Goal: Task Accomplishment & Management: Manage account settings

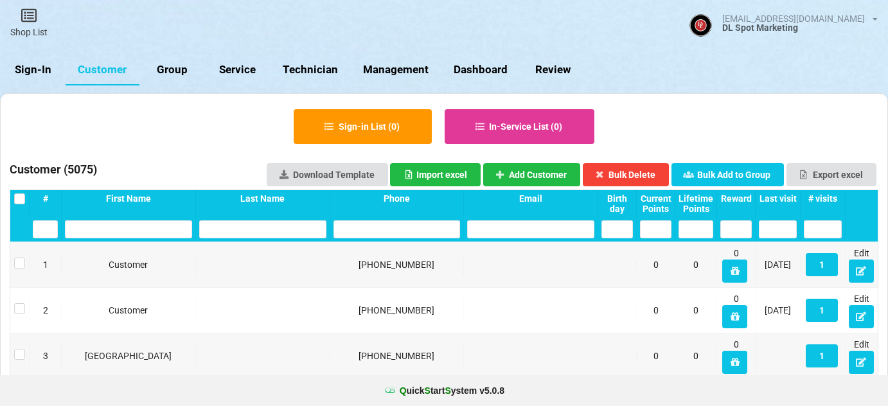
select select "25"
click at [39, 70] on link "Sign-In" at bounding box center [33, 70] width 66 height 31
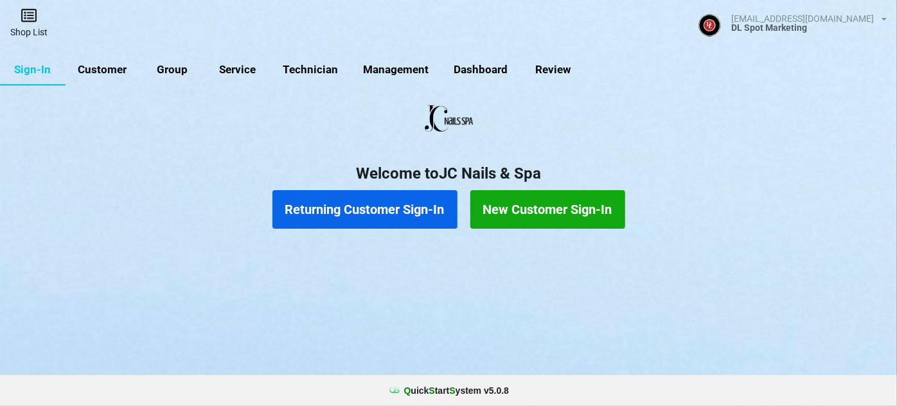
click at [30, 21] on icon at bounding box center [29, 15] width 18 height 15
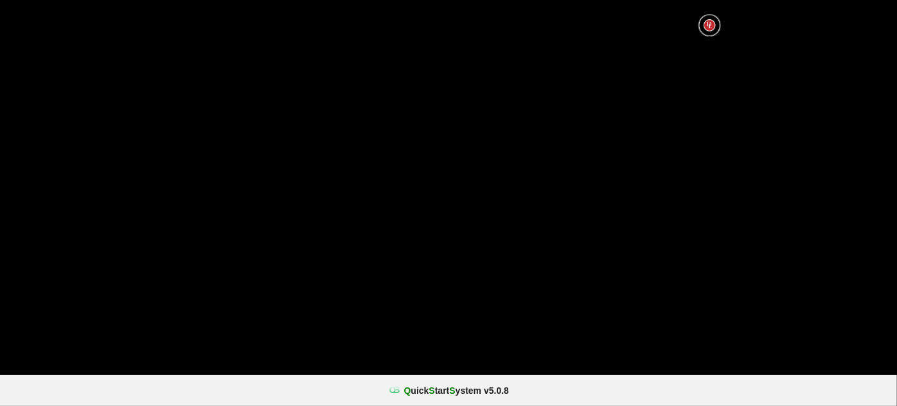
select select "25"
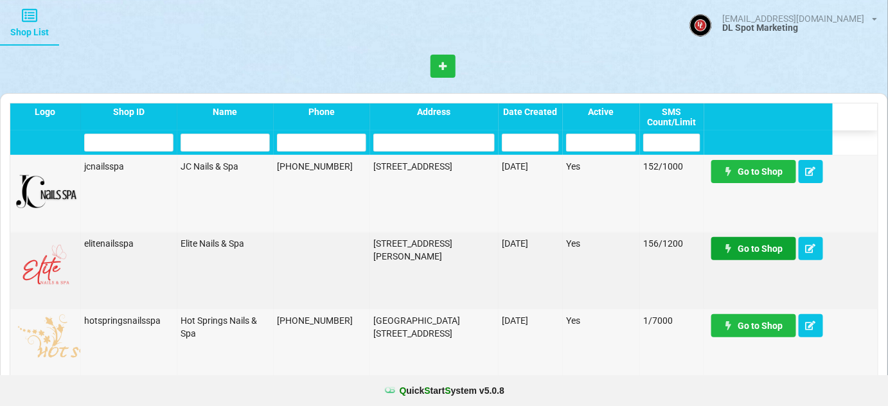
click at [756, 249] on link "Go to Shop" at bounding box center [753, 248] width 85 height 23
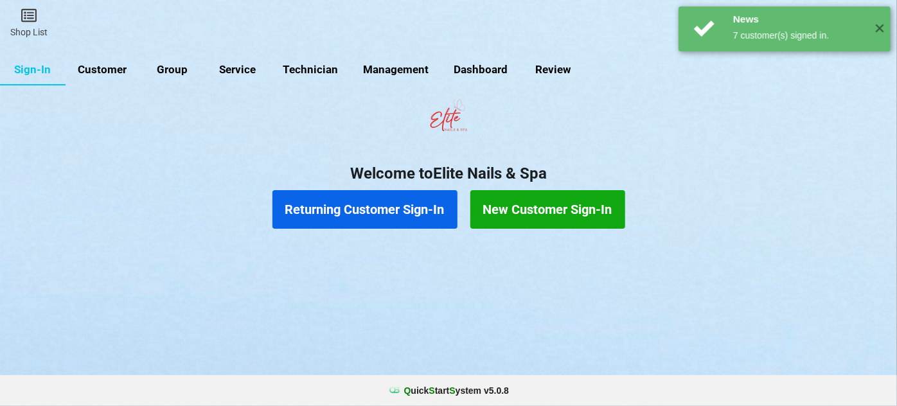
click at [102, 69] on link "Customer" at bounding box center [103, 70] width 74 height 31
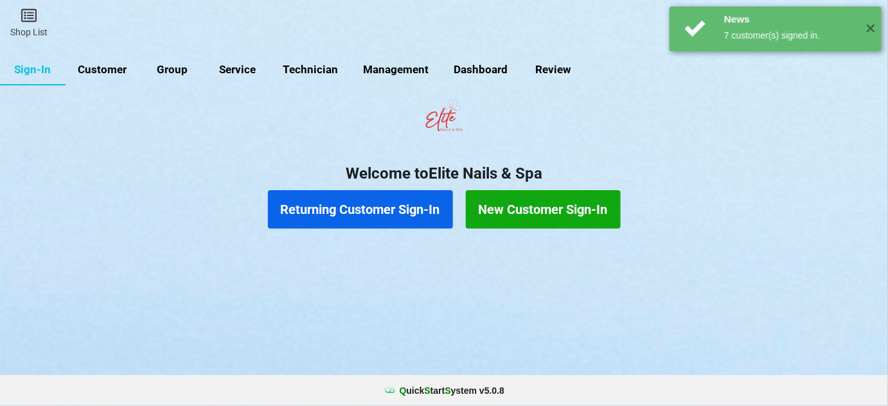
select select "25"
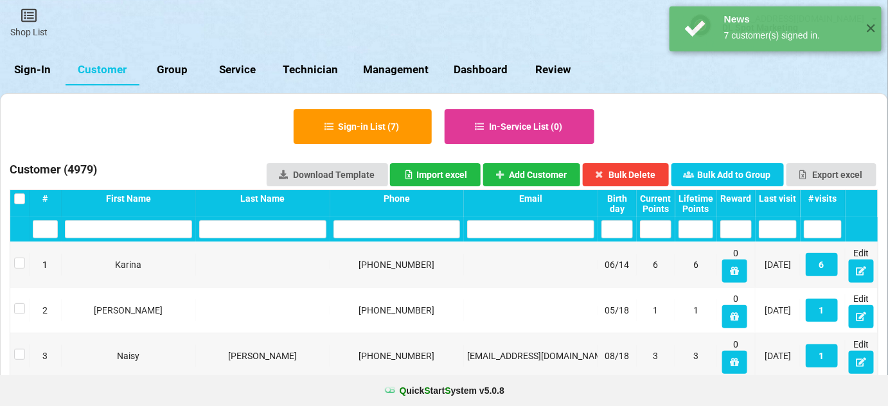
click at [786, 196] on div "Last visit" at bounding box center [778, 198] width 38 height 10
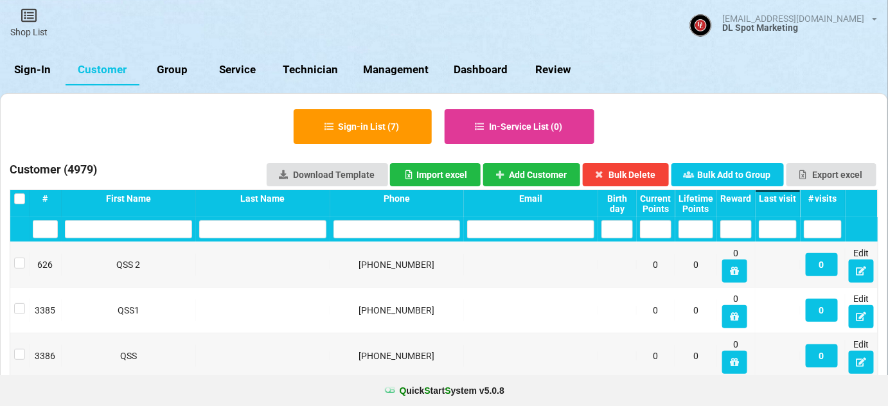
click at [786, 196] on div "Last visit" at bounding box center [778, 198] width 38 height 10
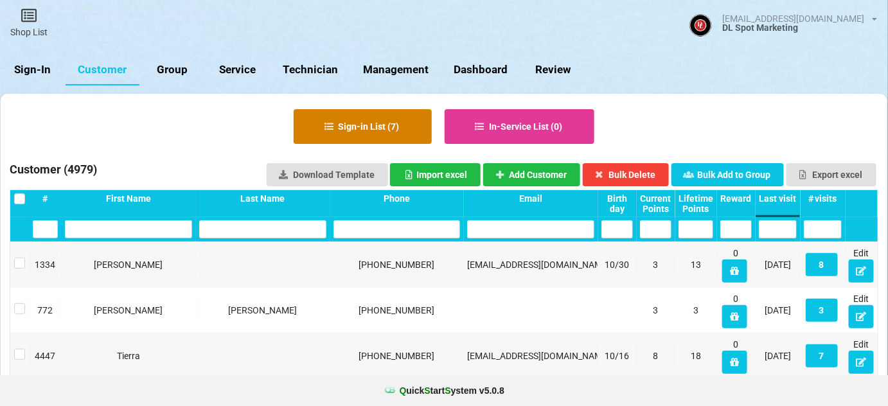
click at [369, 125] on button "Sign-in List ( 7 )" at bounding box center [363, 126] width 138 height 35
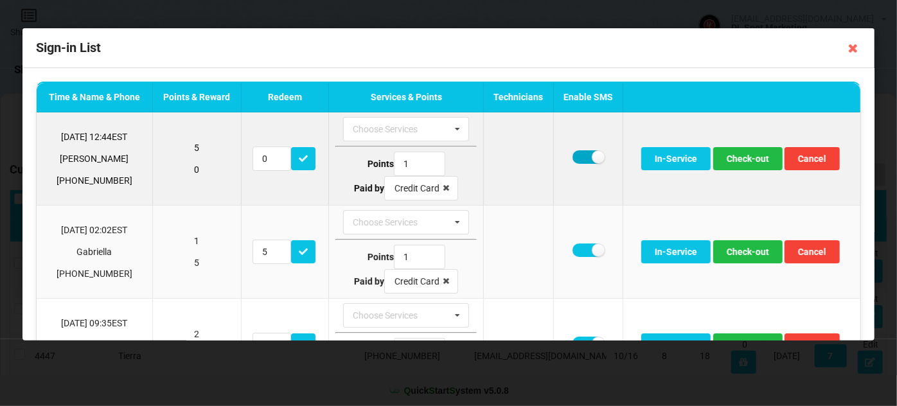
click at [578, 155] on label at bounding box center [588, 156] width 31 height 13
checkbox input "false"
click at [747, 161] on button "Check-out" at bounding box center [747, 158] width 69 height 23
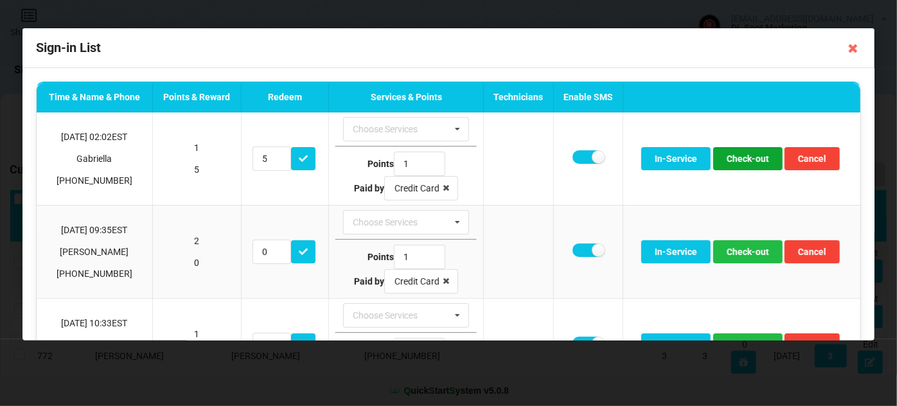
click at [747, 161] on button "Check-out" at bounding box center [747, 158] width 69 height 23
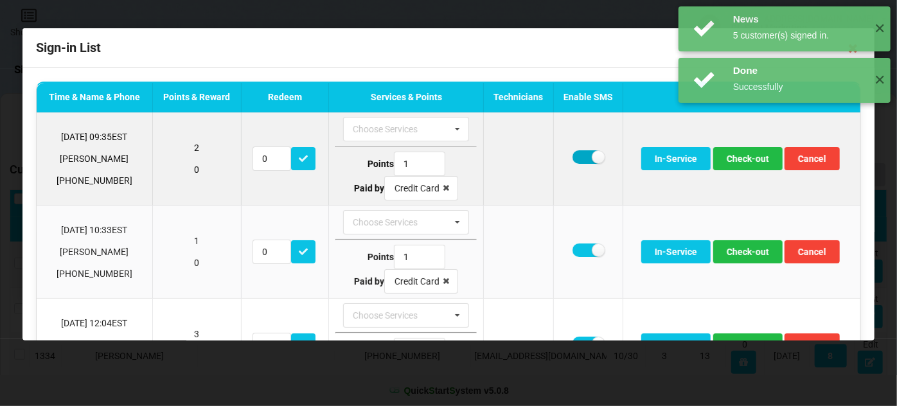
click at [574, 157] on label at bounding box center [588, 156] width 31 height 13
checkbox input "false"
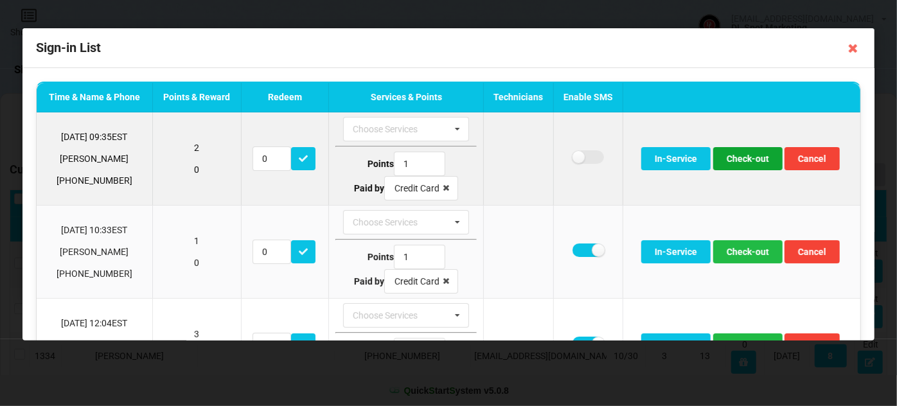
click at [747, 159] on button "Check-out" at bounding box center [747, 158] width 69 height 23
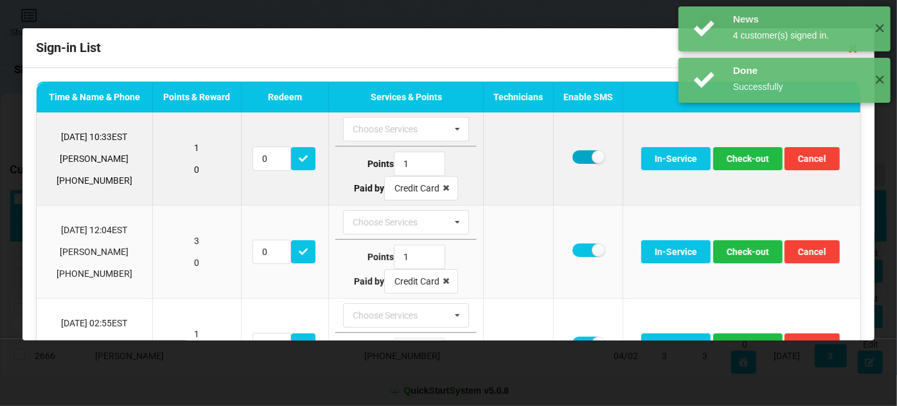
click at [576, 157] on label at bounding box center [588, 156] width 31 height 13
checkbox input "false"
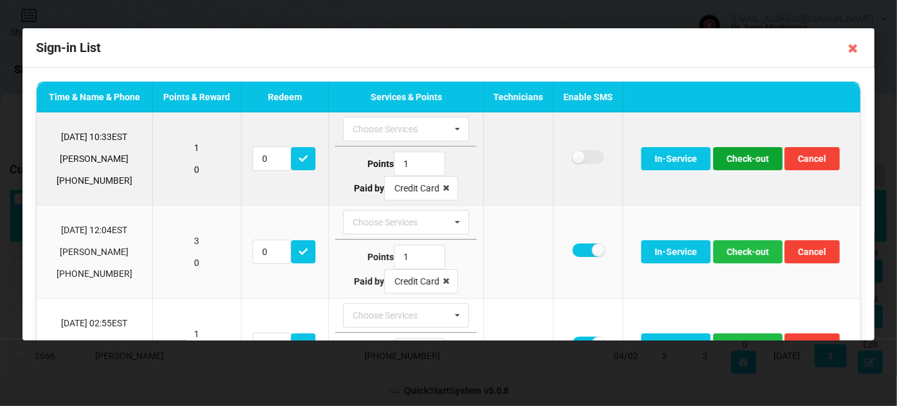
click at [747, 161] on button "Check-out" at bounding box center [747, 158] width 69 height 23
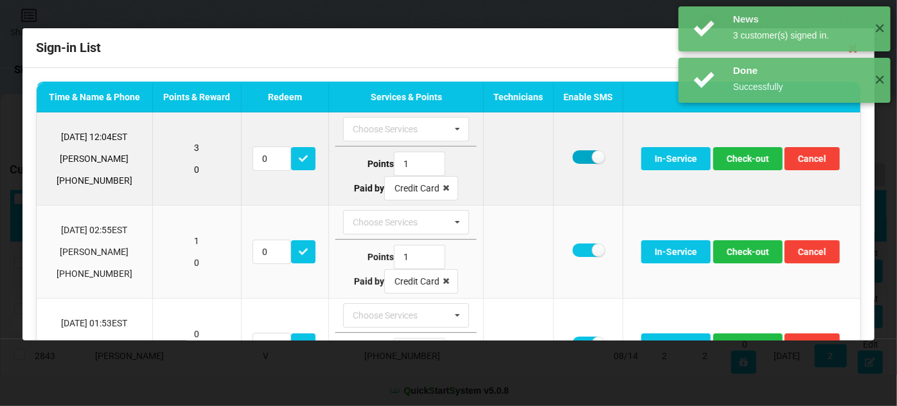
click at [582, 157] on label at bounding box center [588, 156] width 31 height 13
checkbox input "false"
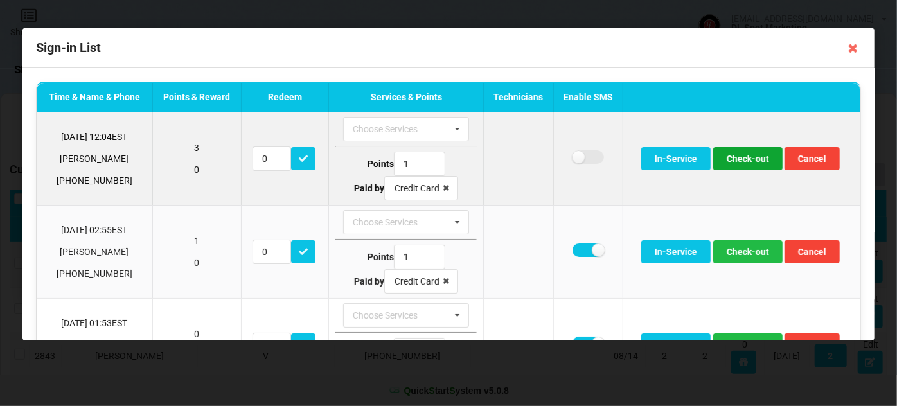
click at [738, 157] on button "Check-out" at bounding box center [747, 158] width 69 height 23
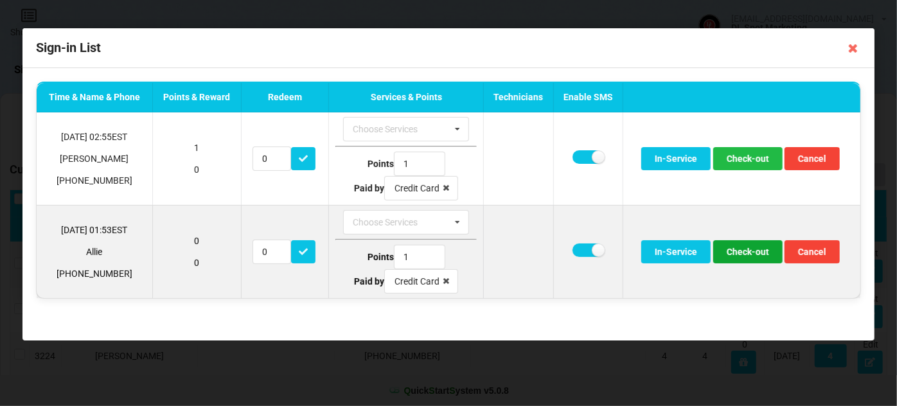
click at [743, 249] on button "Check-out" at bounding box center [747, 251] width 69 height 23
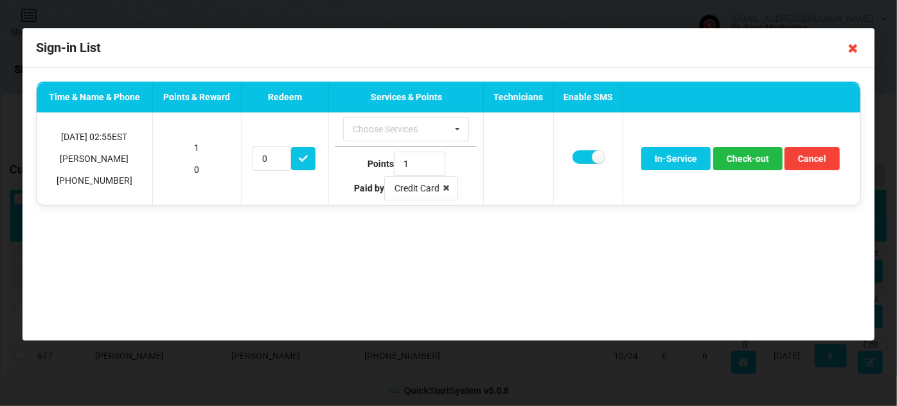
click at [852, 46] on icon at bounding box center [853, 48] width 21 height 21
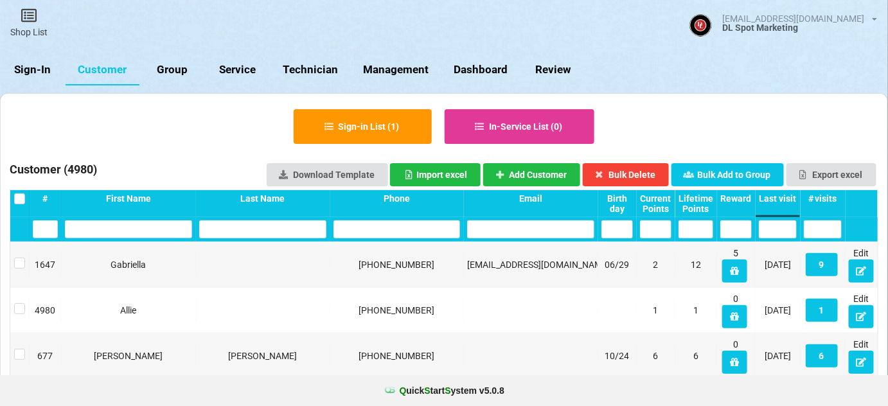
click at [31, 69] on link "Sign-In" at bounding box center [33, 70] width 66 height 31
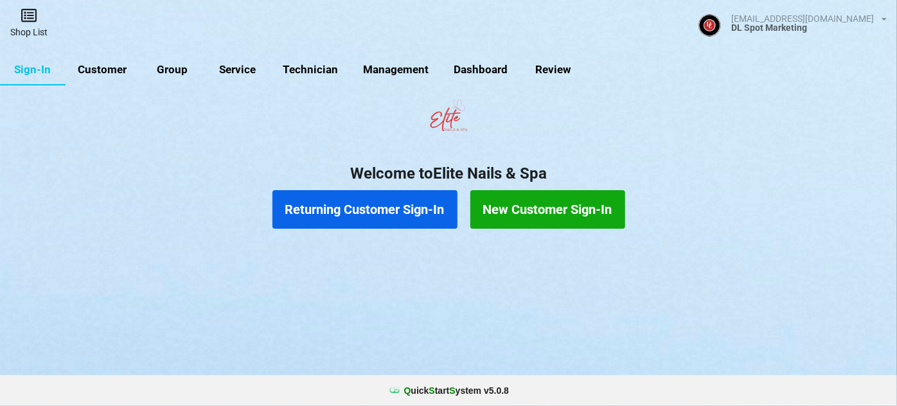
click at [31, 20] on icon at bounding box center [29, 15] width 18 height 15
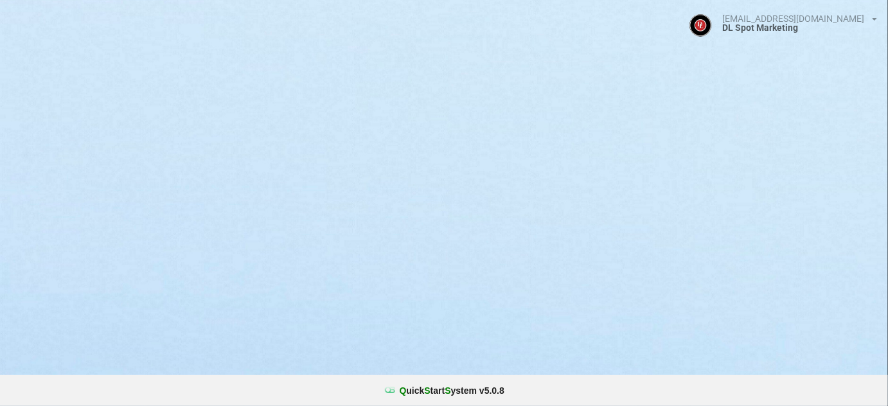
select select "25"
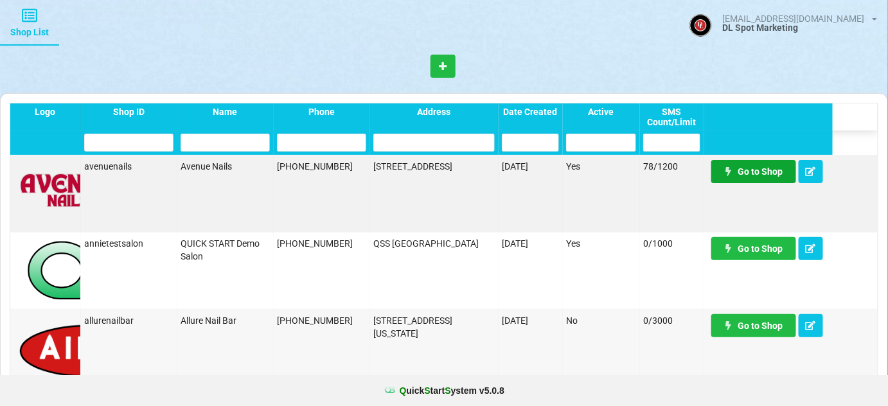
click at [765, 166] on link "Go to Shop" at bounding box center [753, 171] width 85 height 23
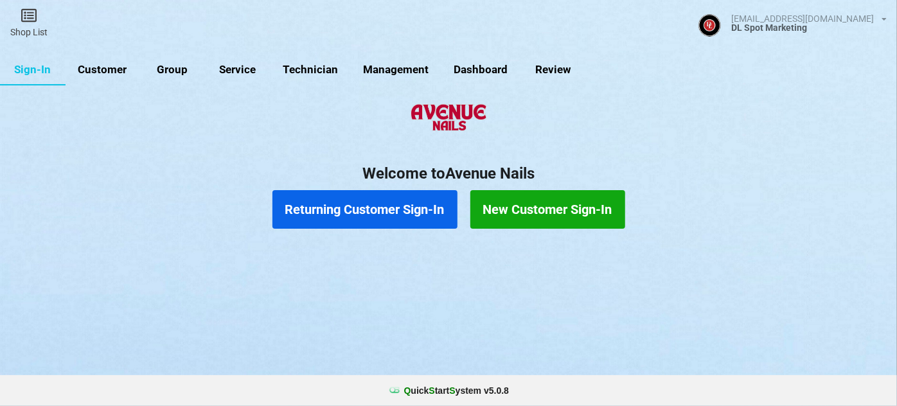
click at [110, 70] on link "Customer" at bounding box center [103, 70] width 74 height 31
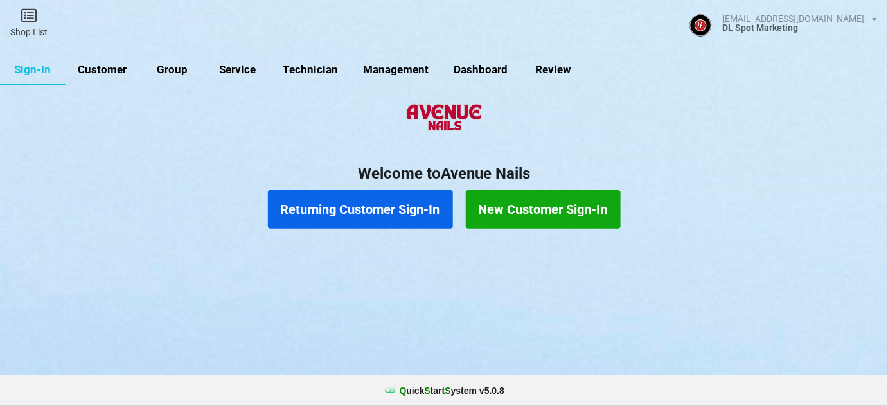
select select "25"
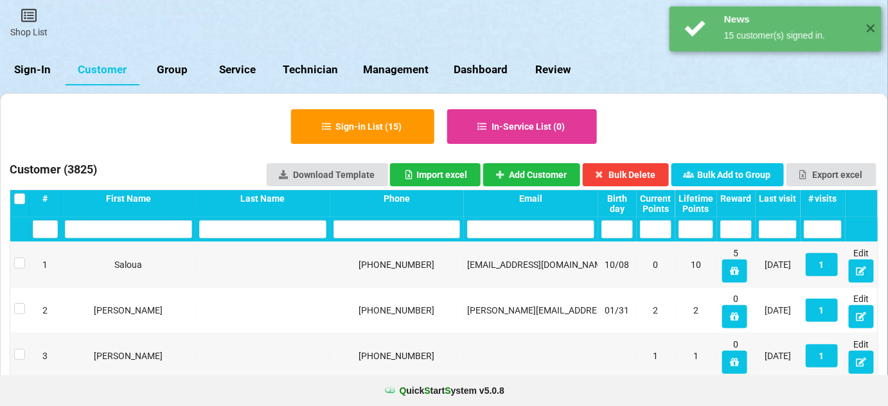
click at [777, 197] on div "Last visit" at bounding box center [778, 198] width 38 height 10
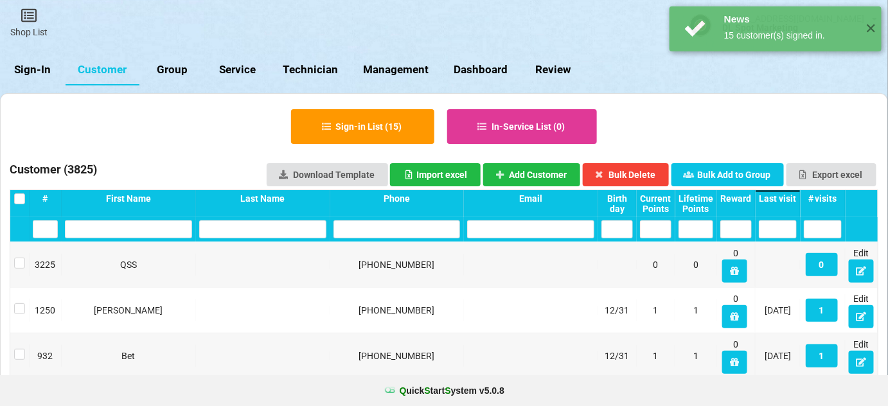
click at [777, 197] on div "Last visit" at bounding box center [778, 198] width 38 height 10
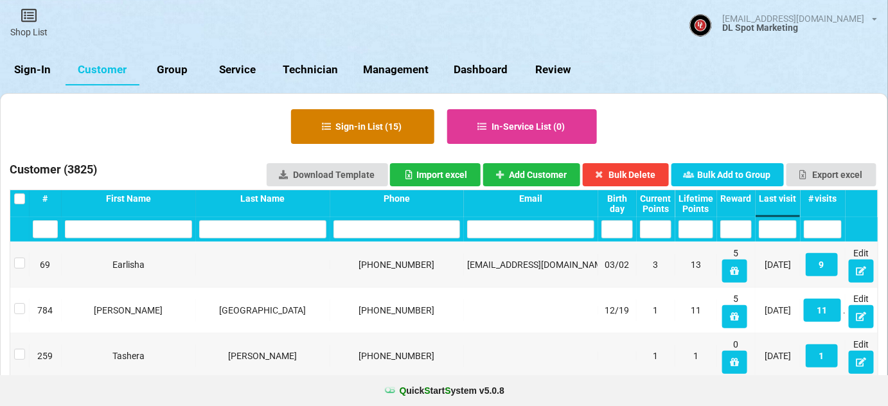
click at [352, 129] on button "Sign-in List ( 15 )" at bounding box center [362, 126] width 143 height 35
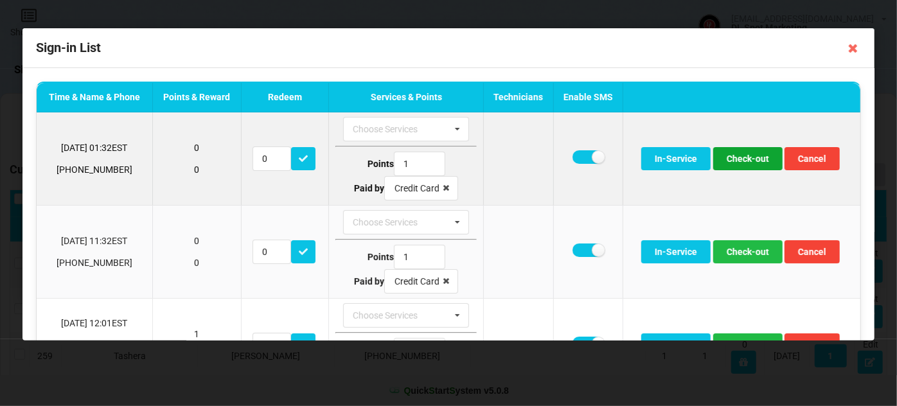
click at [745, 159] on button "Check-out" at bounding box center [747, 158] width 69 height 23
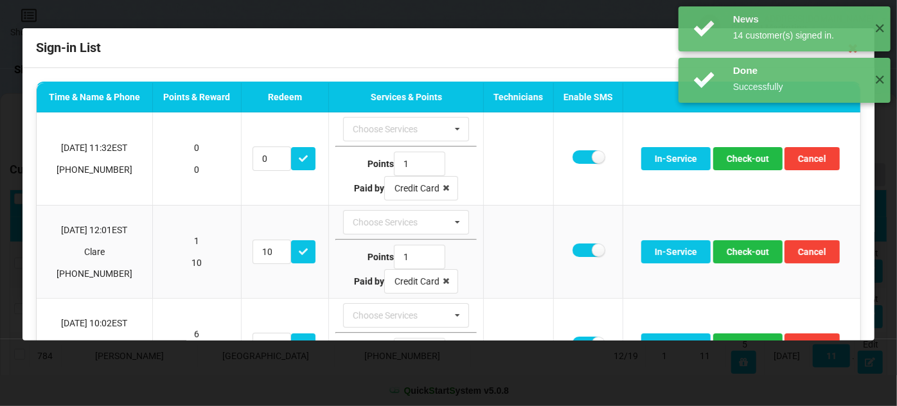
click at [745, 159] on div "News 14 customer(s) signed in. ✕ Done Successfully ✕ Success SMS Sent to +13123…" at bounding box center [784, 85] width 225 height 170
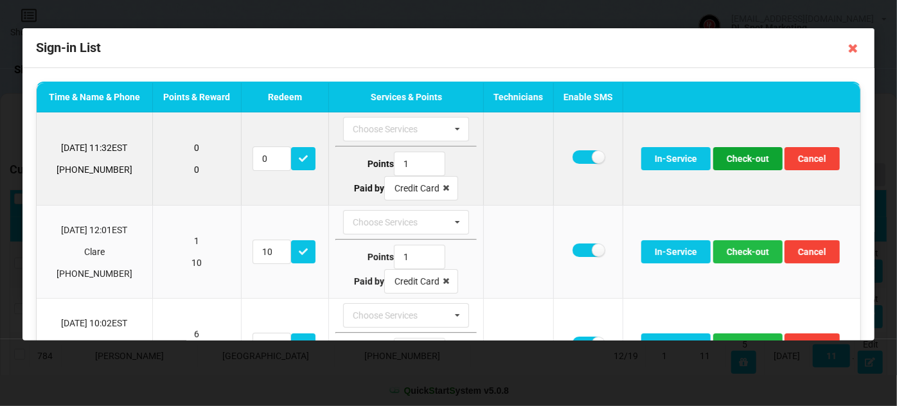
click at [744, 159] on button "Check-out" at bounding box center [747, 158] width 69 height 23
click at [735, 154] on button "Check-out" at bounding box center [747, 158] width 69 height 23
click at [742, 164] on button "Check-out" at bounding box center [747, 158] width 69 height 23
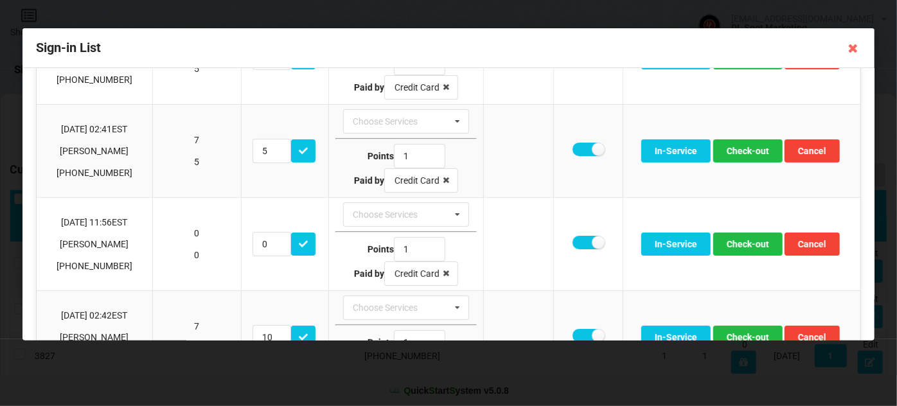
scroll to position [155, 0]
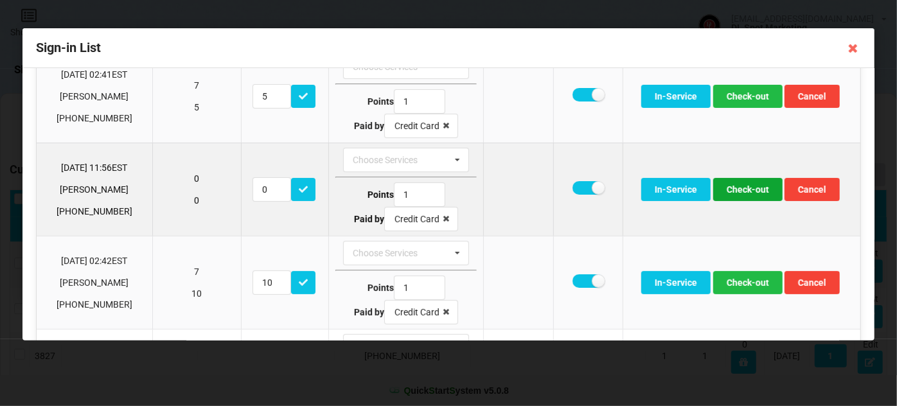
click at [747, 188] on button "Check-out" at bounding box center [747, 189] width 69 height 23
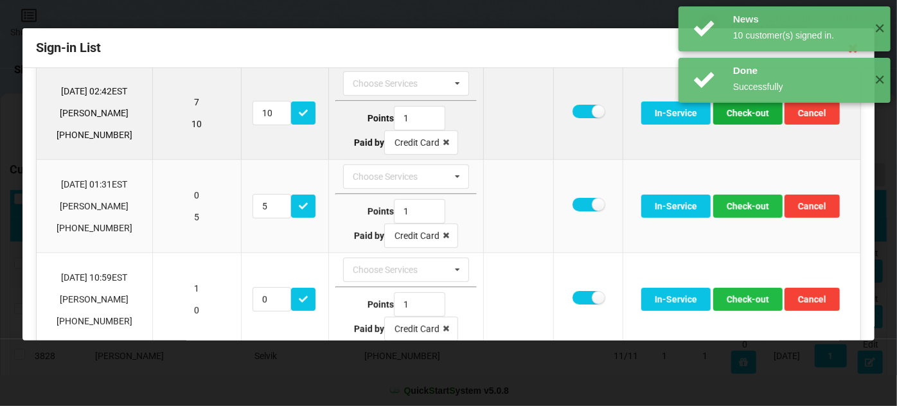
scroll to position [233, 0]
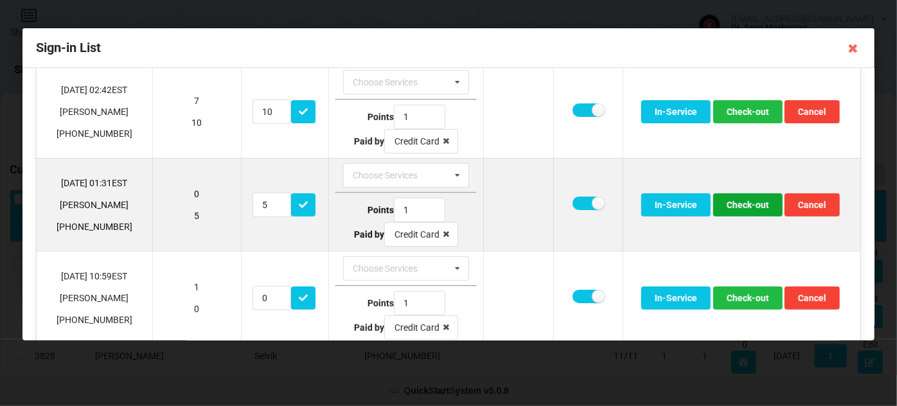
click at [734, 200] on button "Check-out" at bounding box center [747, 204] width 69 height 23
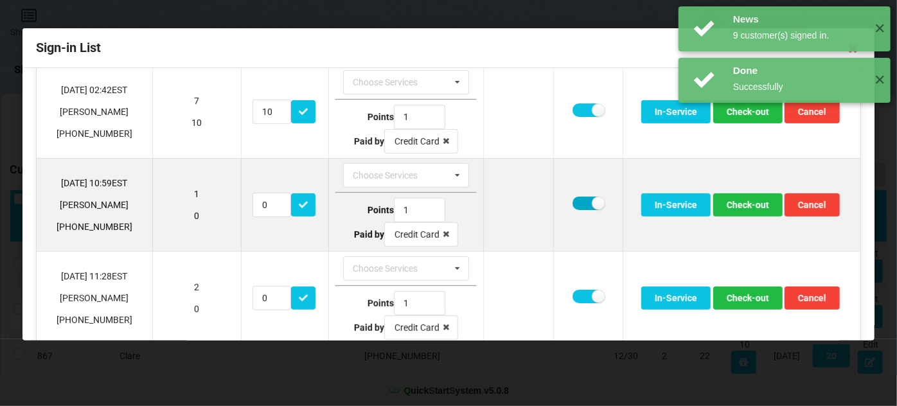
click at [573, 197] on label at bounding box center [588, 203] width 31 height 13
checkbox input "false"
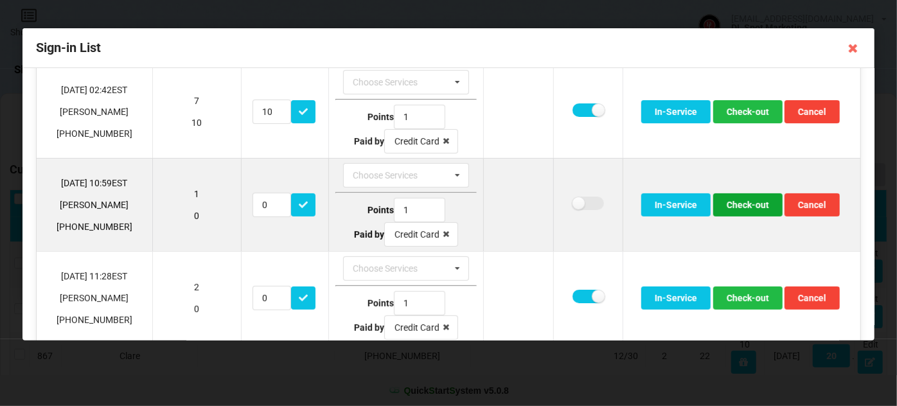
click at [742, 207] on button "Check-out" at bounding box center [747, 204] width 69 height 23
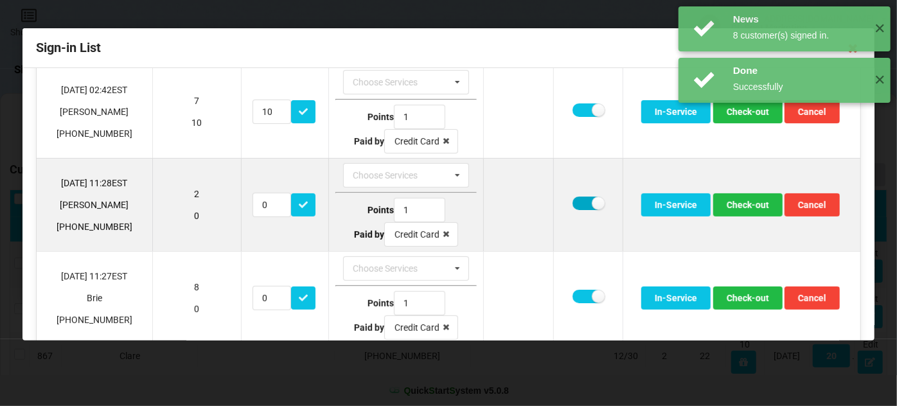
click at [580, 199] on label at bounding box center [588, 203] width 31 height 13
checkbox input "false"
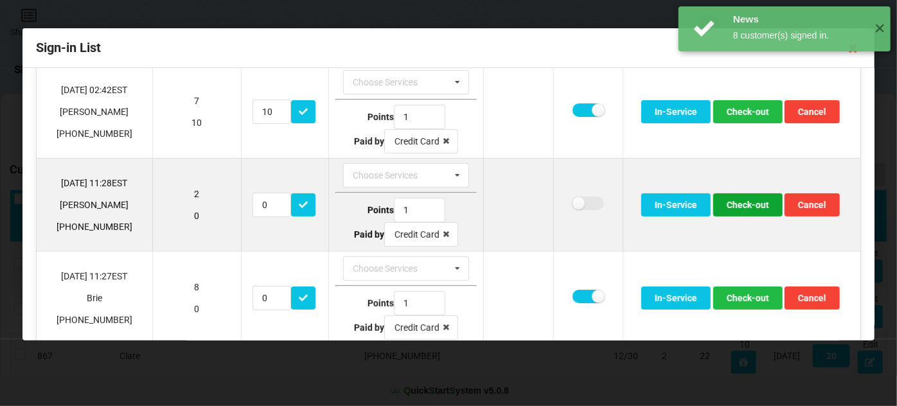
click at [749, 205] on button "Check-out" at bounding box center [747, 204] width 69 height 23
click at [579, 202] on label at bounding box center [588, 203] width 31 height 13
checkbox input "false"
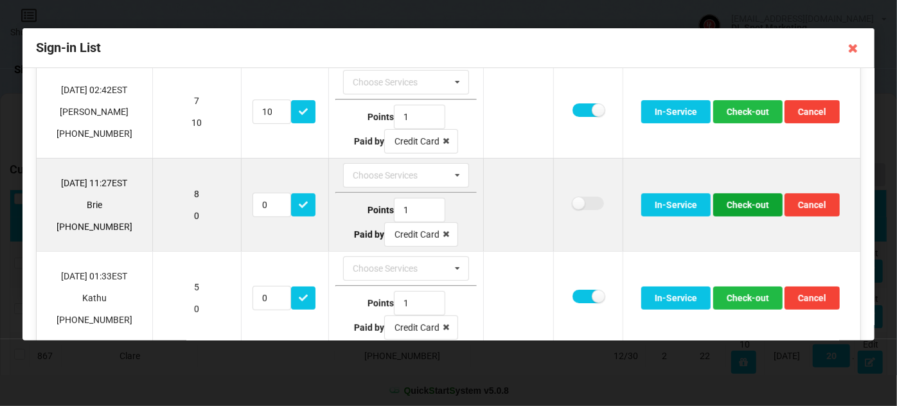
click at [736, 201] on button "Check-out" at bounding box center [747, 204] width 69 height 23
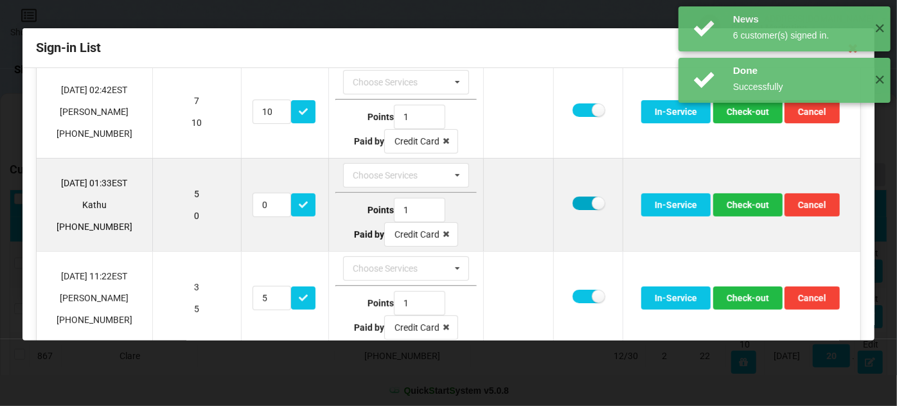
click at [582, 202] on label at bounding box center [588, 203] width 31 height 13
checkbox input "false"
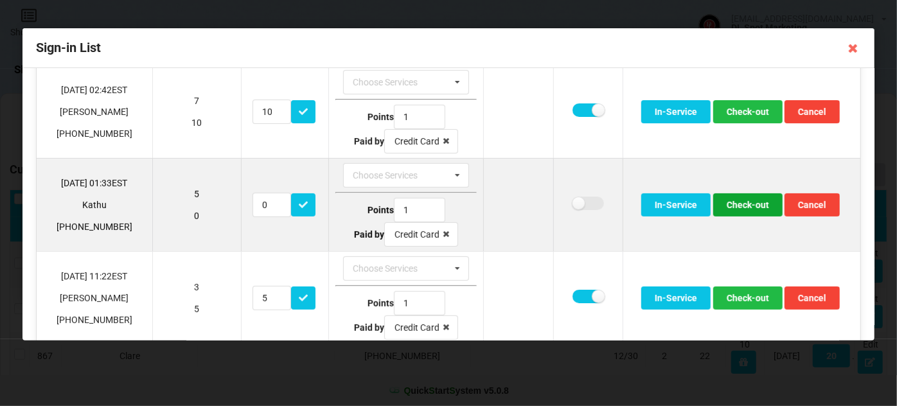
click at [739, 201] on button "Check-out" at bounding box center [747, 204] width 69 height 23
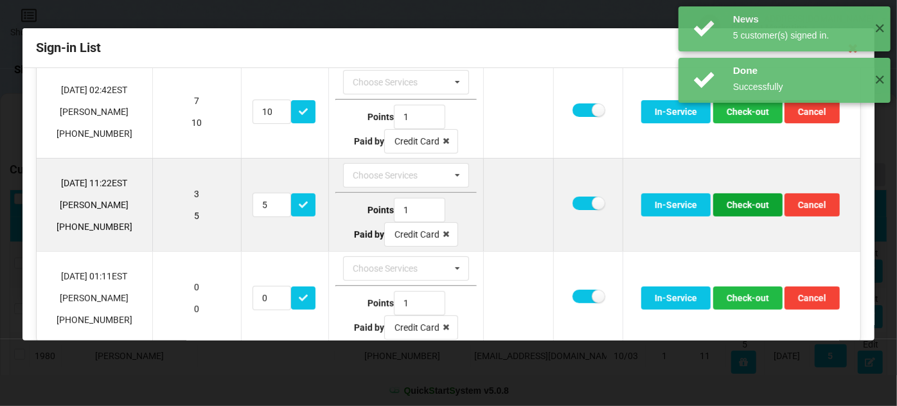
click at [736, 203] on button "Check-out" at bounding box center [747, 204] width 69 height 23
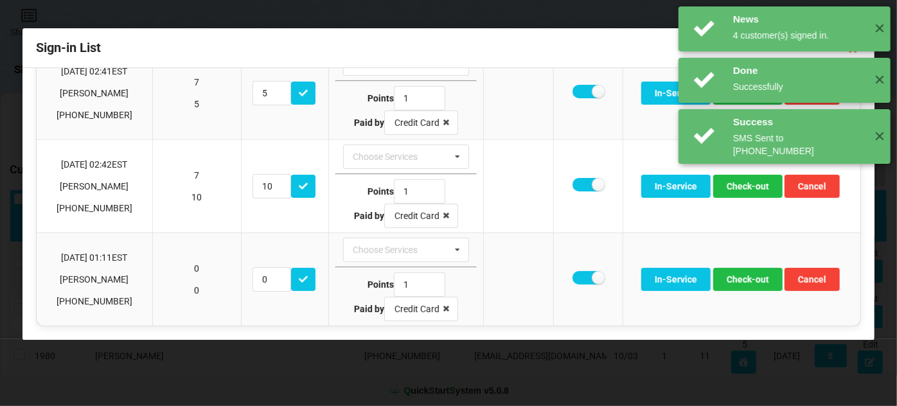
scroll to position [154, 0]
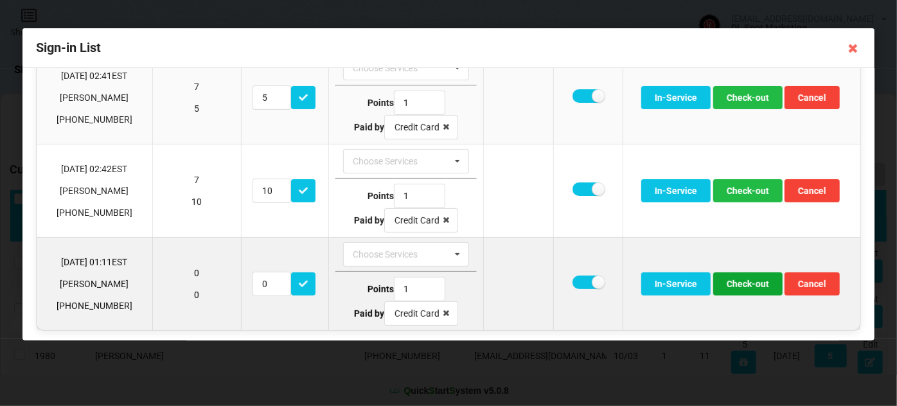
click at [751, 283] on button "Check-out" at bounding box center [747, 283] width 69 height 23
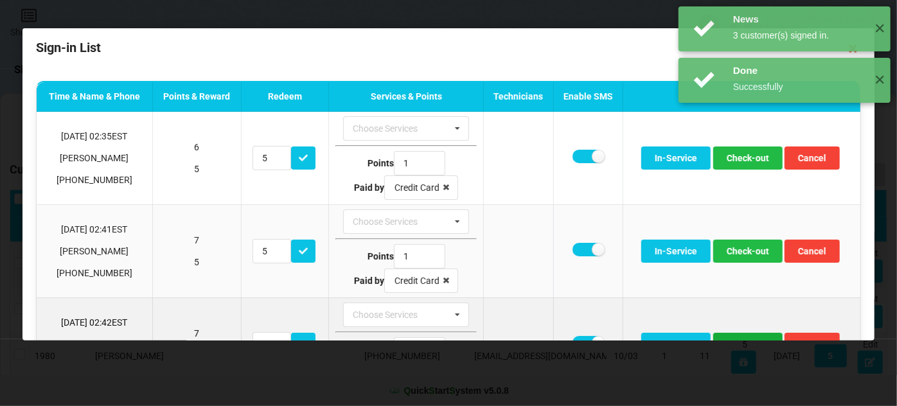
scroll to position [0, 0]
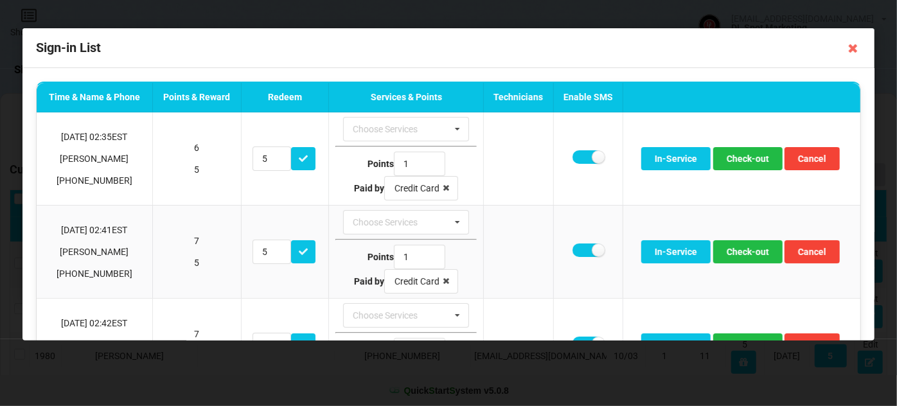
click at [851, 48] on div "Done Successfully ✕" at bounding box center [785, 28] width 212 height 45
drag, startPoint x: 823, startPoint y: 59, endPoint x: 866, endPoint y: 51, distance: 43.2
click at [825, 59] on div "Sign-in List" at bounding box center [448, 48] width 852 height 40
drag, startPoint x: 757, startPoint y: 66, endPoint x: 844, endPoint y: 46, distance: 89.1
click at [758, 66] on div "Sign-in List" at bounding box center [448, 48] width 852 height 40
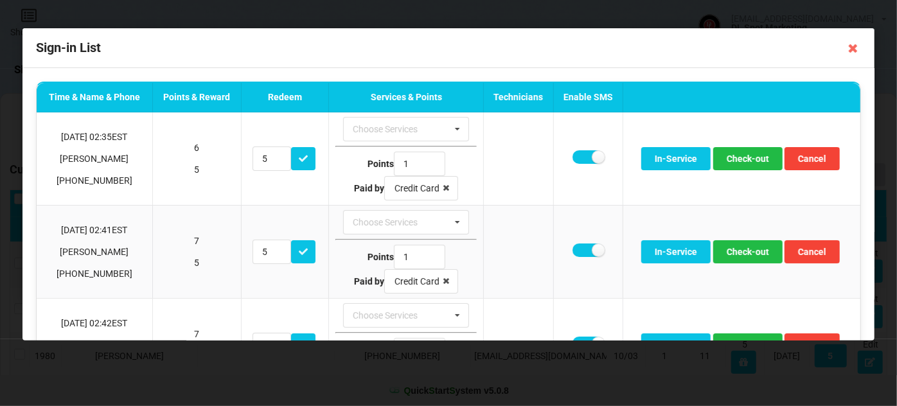
click at [854, 48] on div "Done Successfully ✕" at bounding box center [785, 28] width 212 height 45
click at [853, 48] on icon at bounding box center [853, 48] width 21 height 21
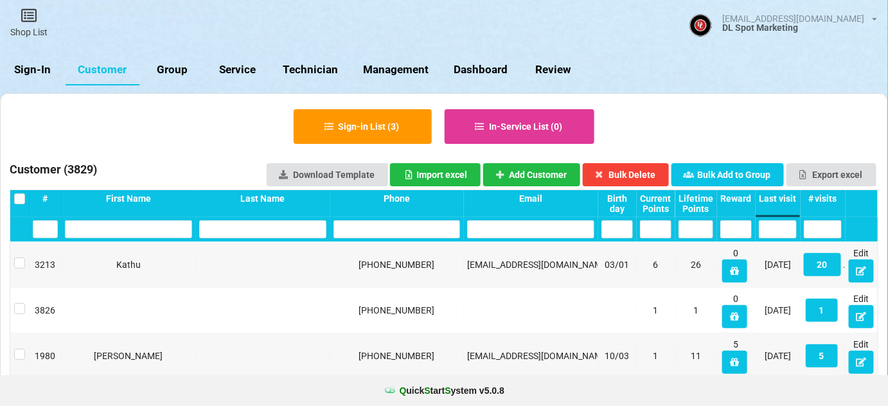
click at [37, 71] on link "Sign-In" at bounding box center [33, 70] width 66 height 31
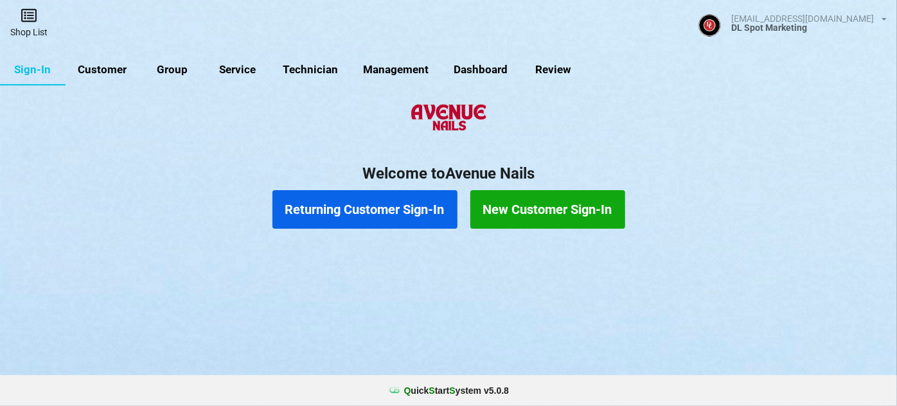
click at [30, 30] on link "Shop List" at bounding box center [29, 23] width 58 height 46
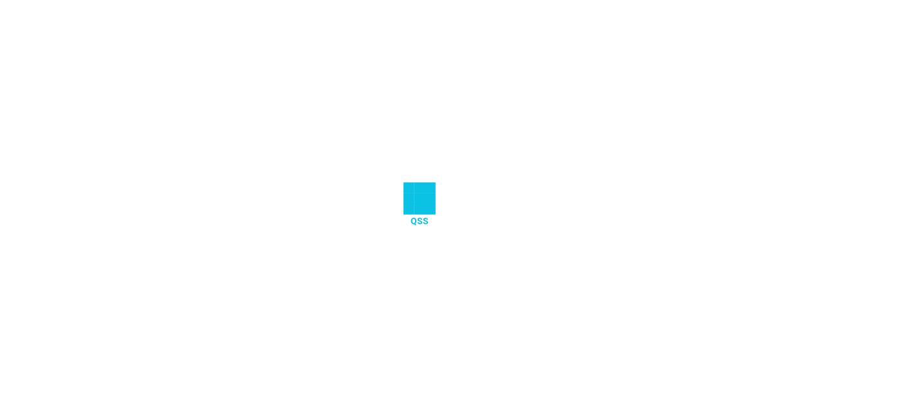
select select "25"
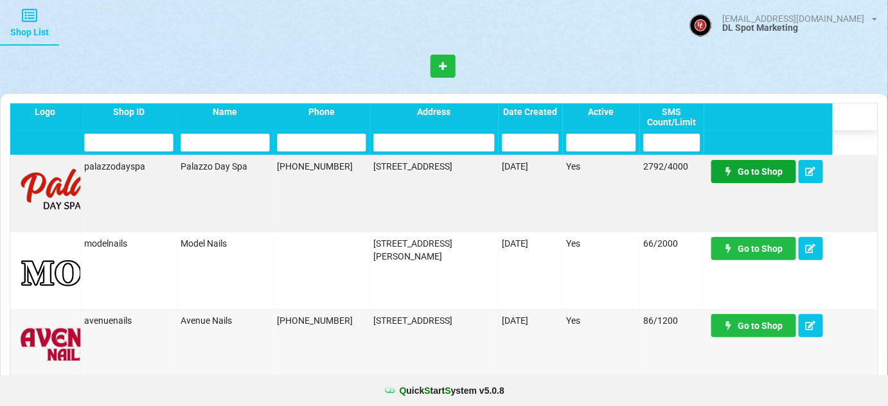
click at [761, 174] on link "Go to Shop" at bounding box center [753, 171] width 85 height 23
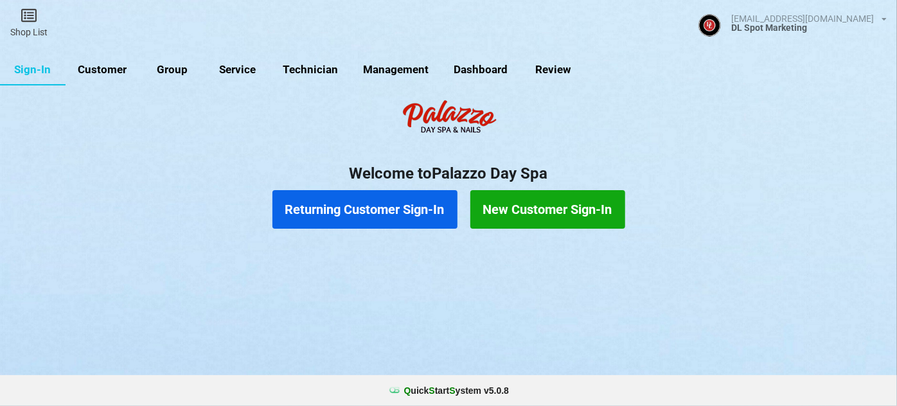
click at [109, 71] on link "Customer" at bounding box center [103, 70] width 74 height 31
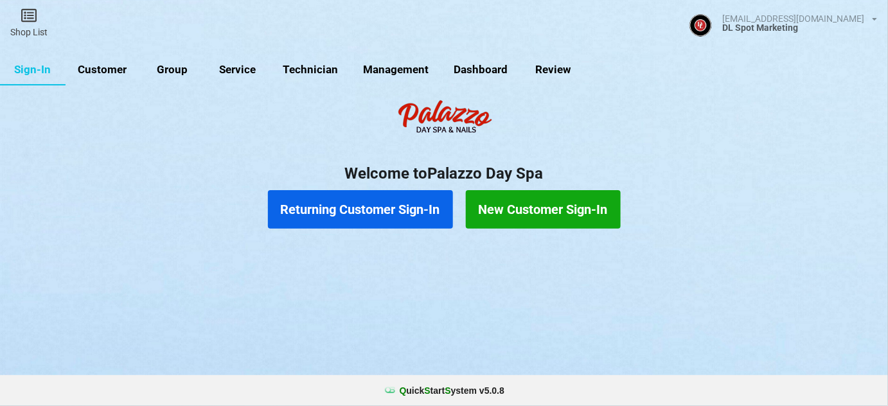
select select "25"
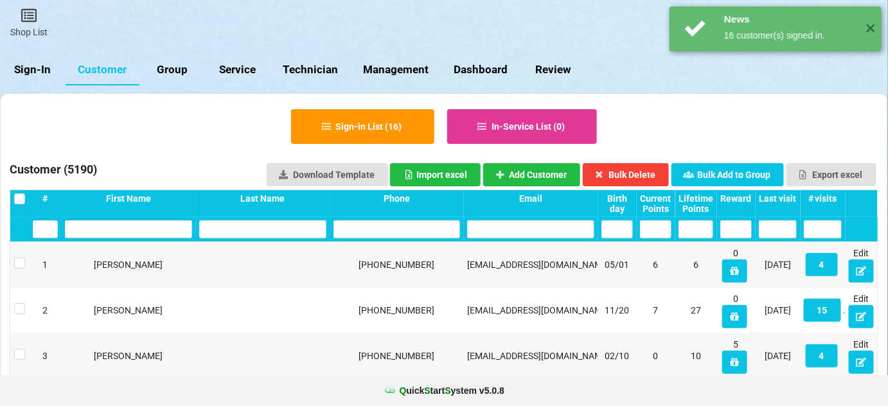
click at [780, 199] on div "Last visit" at bounding box center [778, 198] width 38 height 10
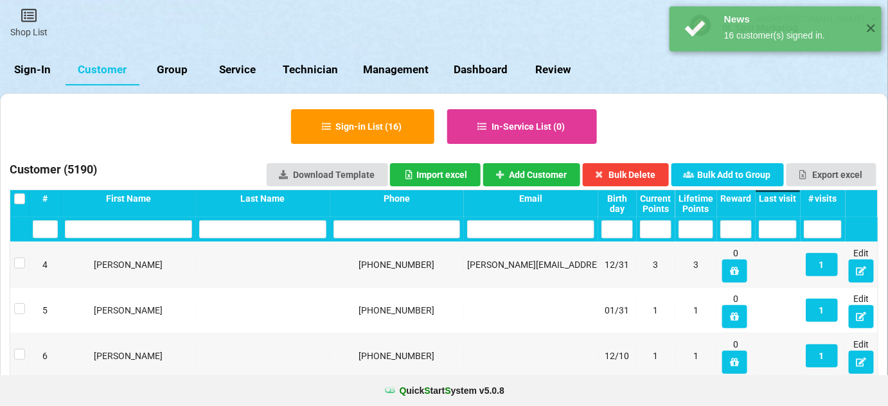
click at [781, 199] on div "Last visit" at bounding box center [778, 198] width 38 height 10
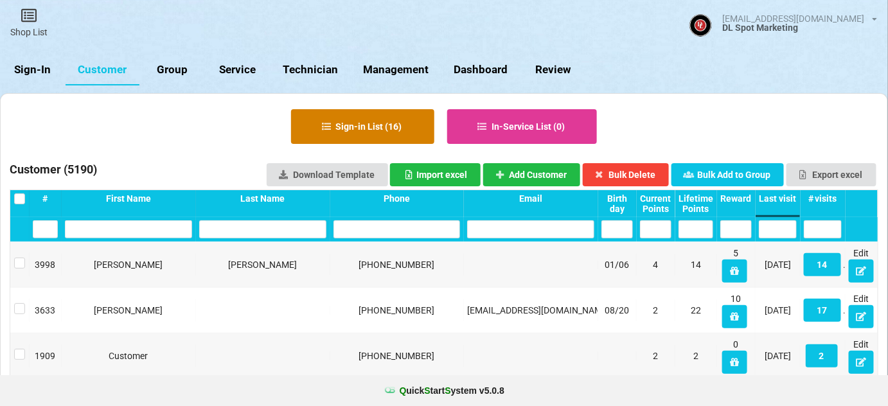
click at [380, 129] on button "Sign-in List ( 16 )" at bounding box center [362, 126] width 143 height 35
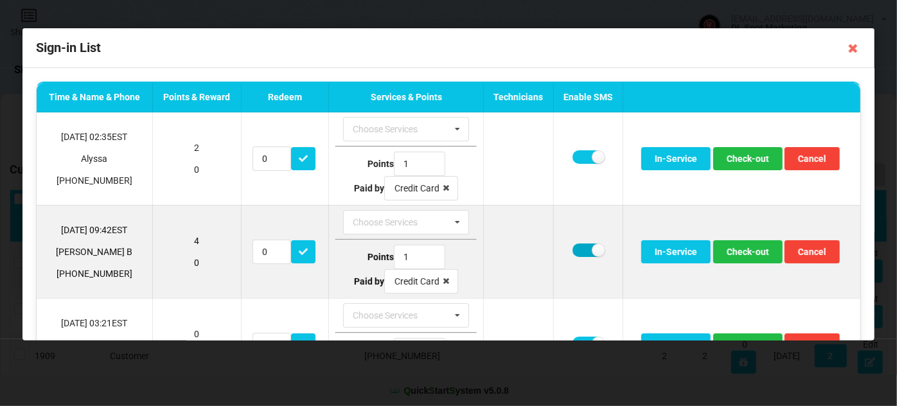
drag, startPoint x: 579, startPoint y: 250, endPoint x: 603, endPoint y: 249, distance: 24.4
click at [580, 249] on label at bounding box center [588, 250] width 31 height 13
checkbox input "false"
click at [768, 247] on button "Check-out" at bounding box center [747, 251] width 69 height 23
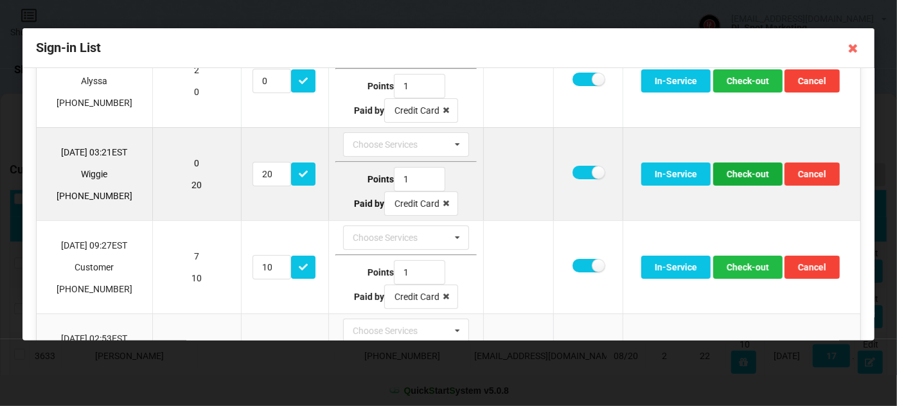
scroll to position [155, 0]
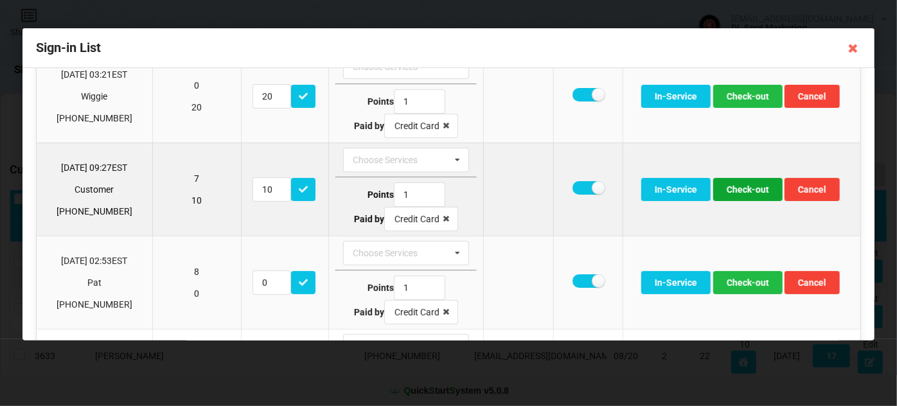
click at [746, 191] on button "Check-out" at bounding box center [747, 189] width 69 height 23
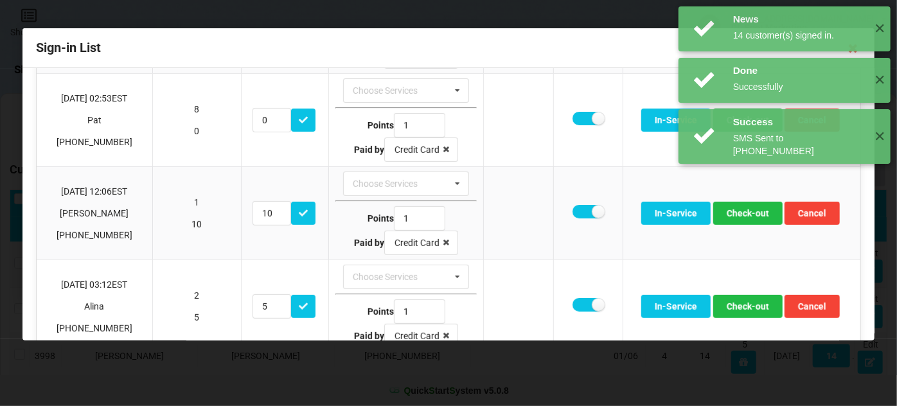
scroll to position [233, 0]
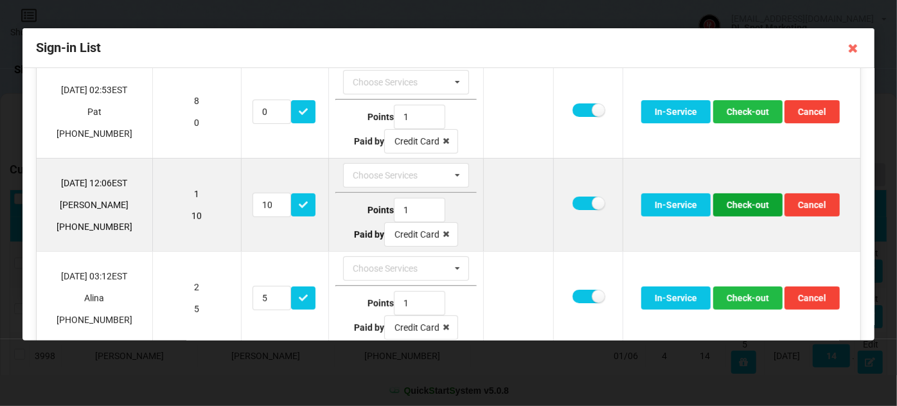
click at [735, 202] on button "Check-out" at bounding box center [747, 204] width 69 height 23
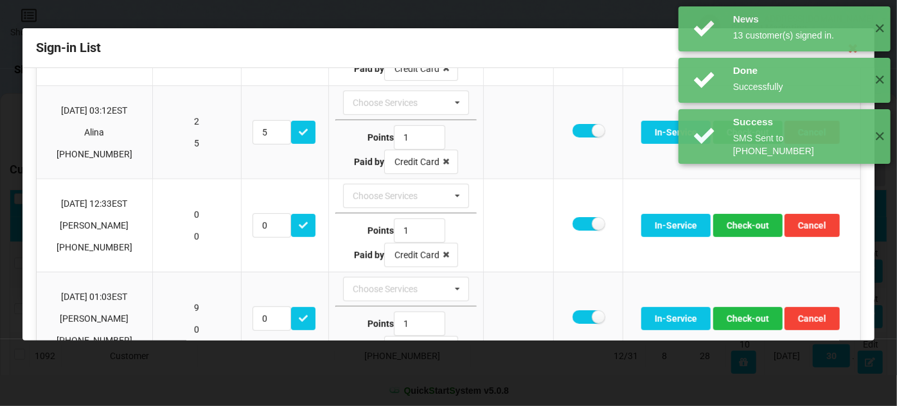
scroll to position [312, 0]
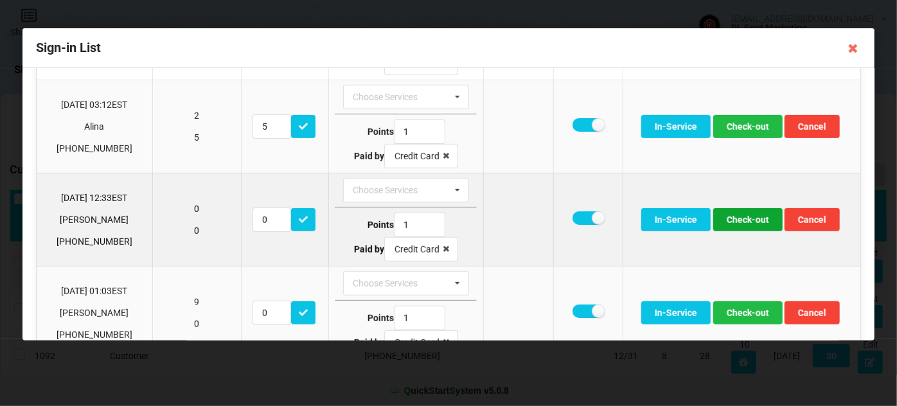
click at [738, 215] on button "Check-out" at bounding box center [747, 219] width 69 height 23
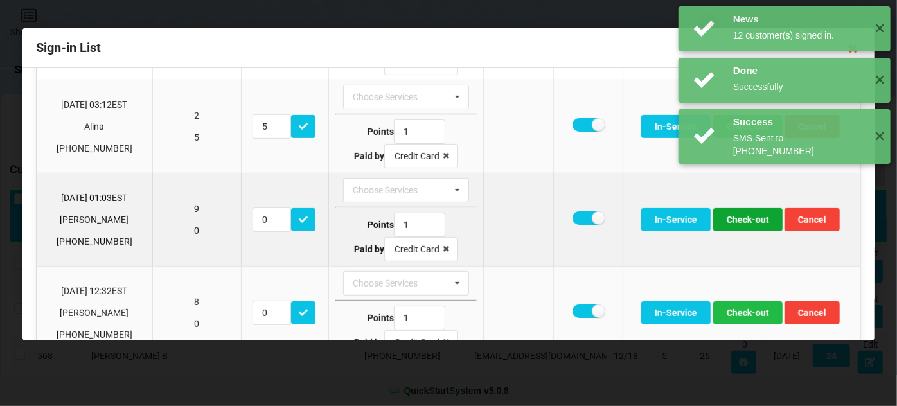
click at [737, 218] on button "Check-out" at bounding box center [747, 219] width 69 height 23
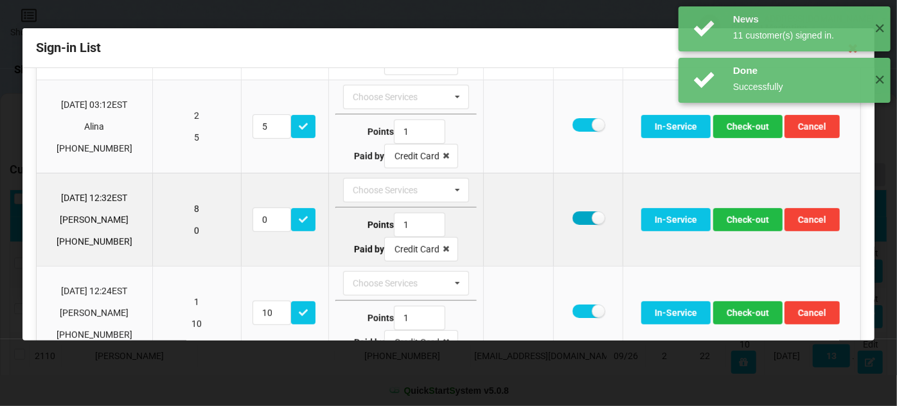
click at [574, 211] on label at bounding box center [588, 217] width 31 height 13
checkbox input "false"
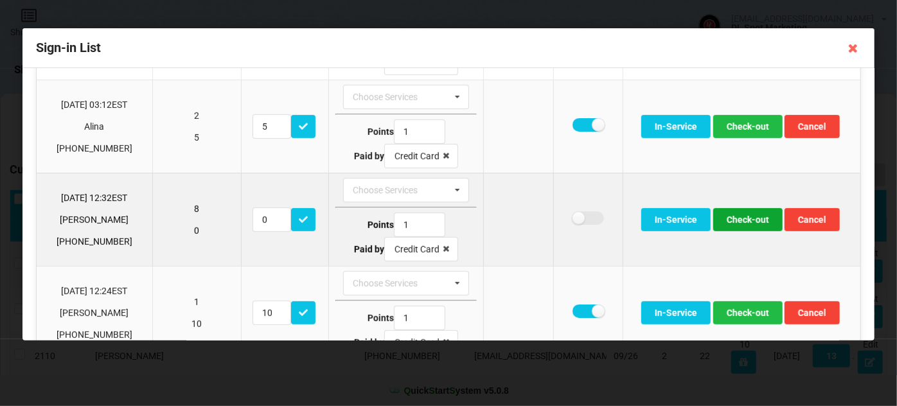
click at [740, 215] on button "Check-out" at bounding box center [747, 219] width 69 height 23
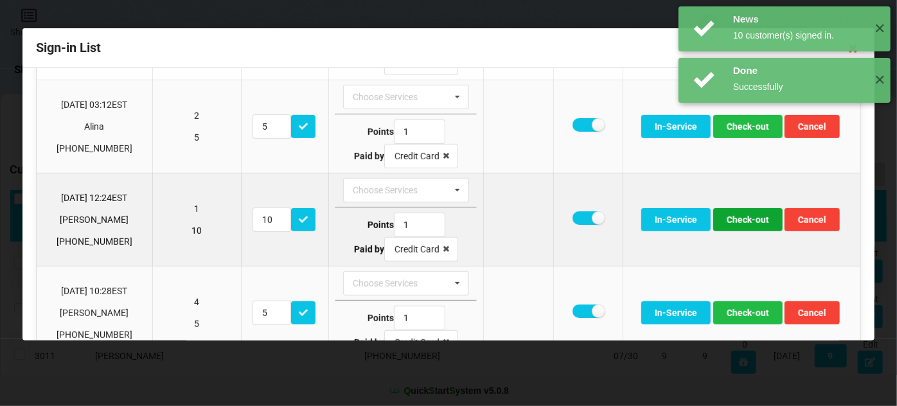
click at [735, 215] on button "Check-out" at bounding box center [747, 219] width 69 height 23
click at [738, 217] on button "Check-out" at bounding box center [747, 219] width 69 height 23
click at [573, 212] on label at bounding box center [588, 217] width 31 height 13
checkbox input "false"
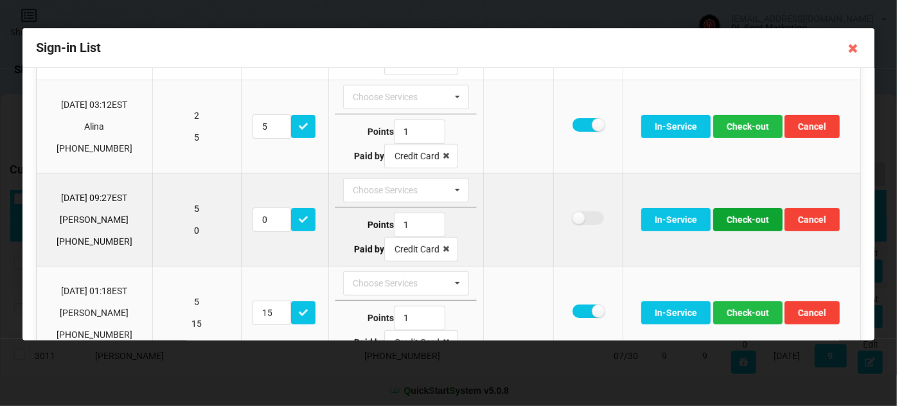
click at [742, 213] on button "Check-out" at bounding box center [747, 219] width 69 height 23
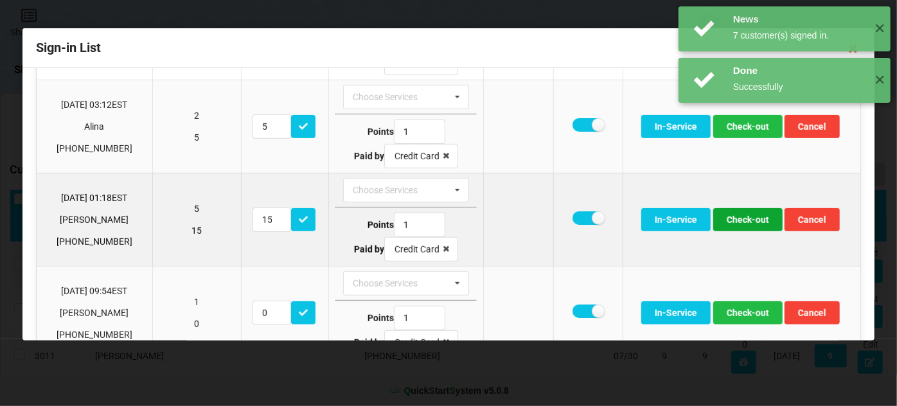
click at [742, 218] on button "Check-out" at bounding box center [747, 219] width 69 height 23
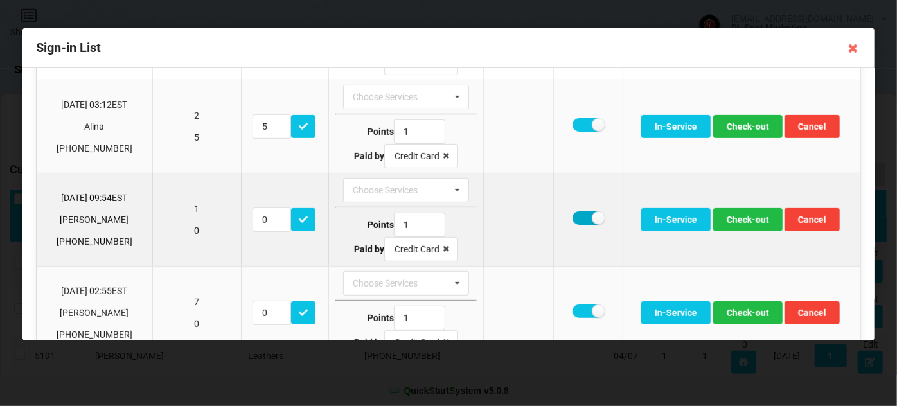
click at [577, 211] on label at bounding box center [588, 217] width 31 height 13
checkbox input "false"
click at [742, 213] on button "Check-out" at bounding box center [747, 219] width 69 height 23
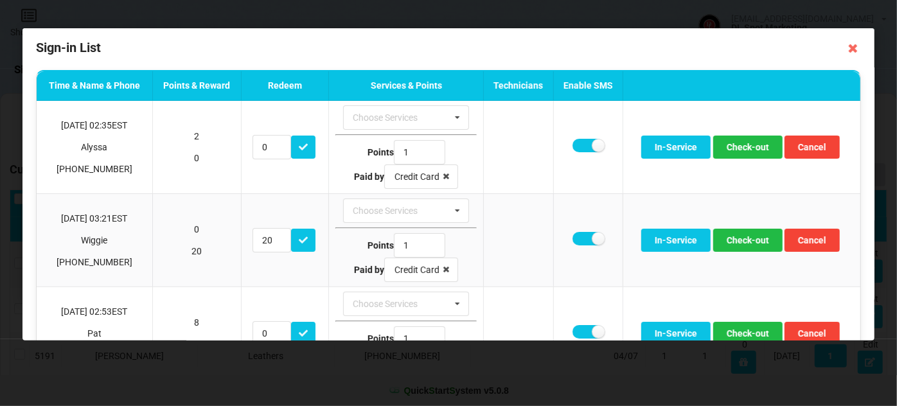
scroll to position [0, 0]
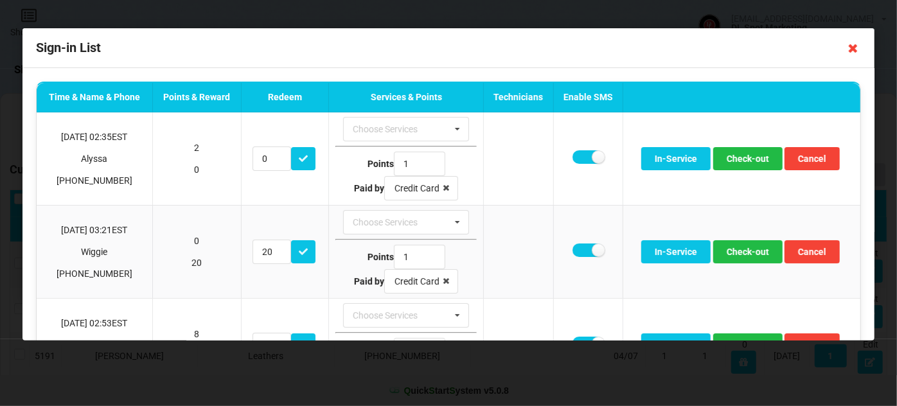
click at [854, 49] on icon at bounding box center [853, 48] width 21 height 21
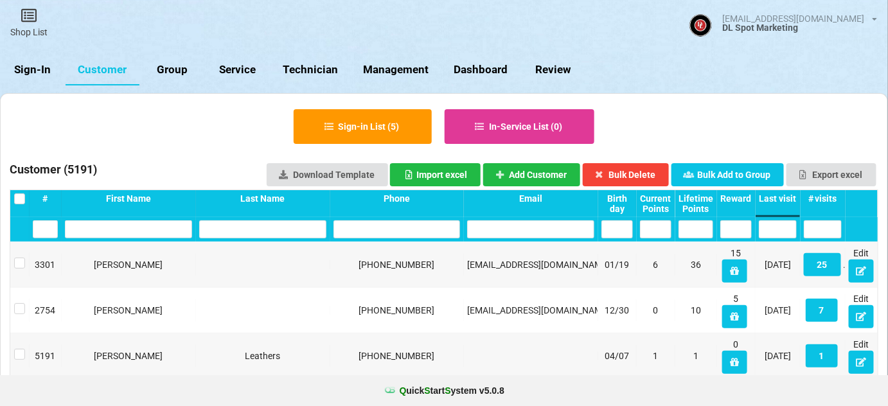
click at [35, 67] on link "Sign-In" at bounding box center [33, 70] width 66 height 31
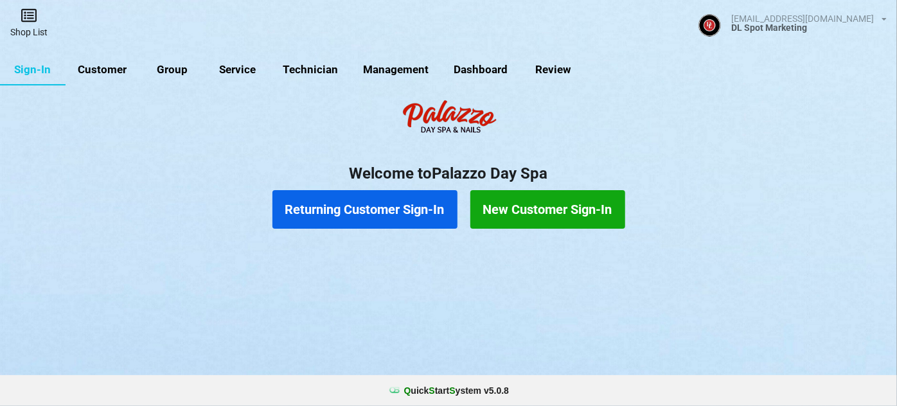
click at [32, 31] on link "Shop List" at bounding box center [29, 23] width 58 height 46
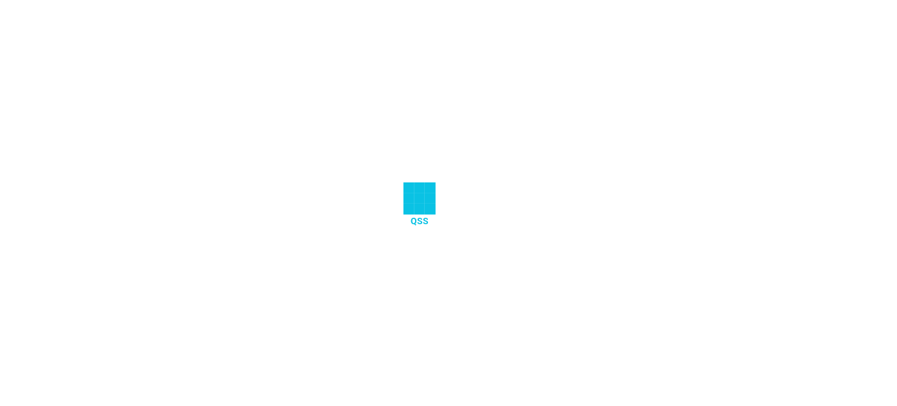
select select "25"
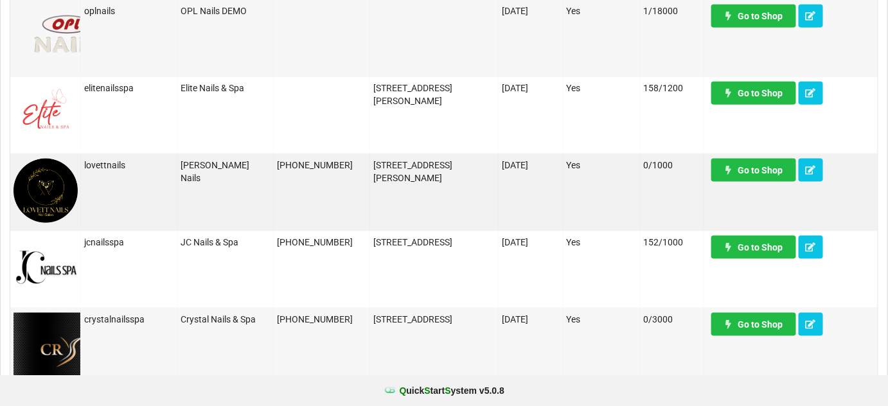
scroll to position [467, 0]
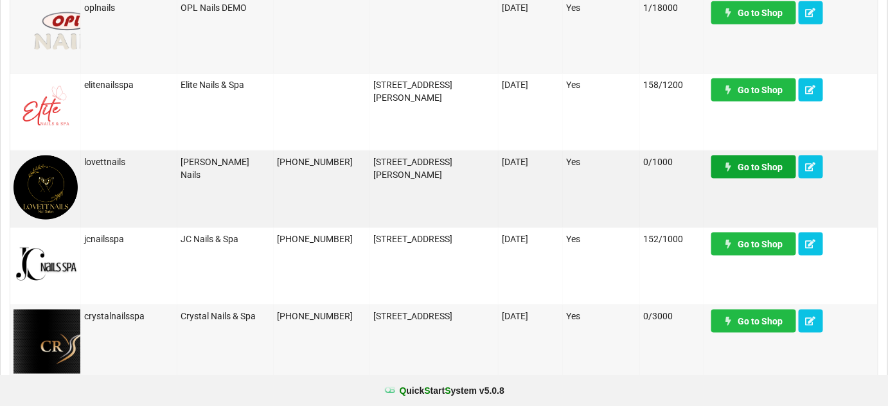
click at [751, 168] on link "Go to Shop" at bounding box center [753, 166] width 85 height 23
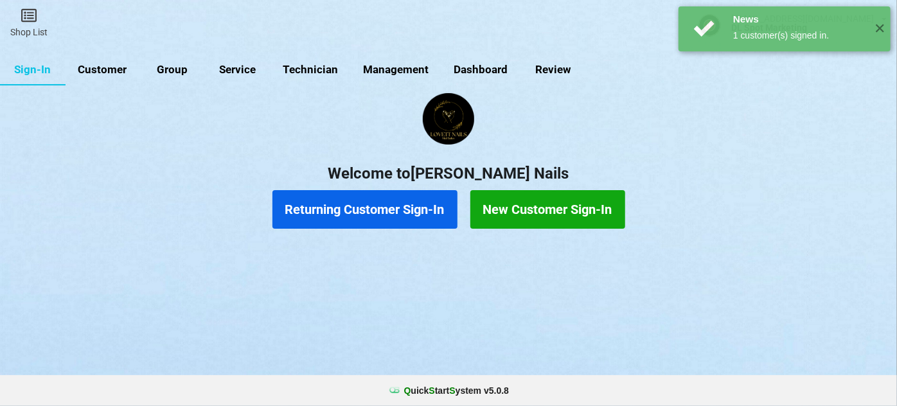
click at [110, 68] on link "Customer" at bounding box center [103, 70] width 74 height 31
select select "25"
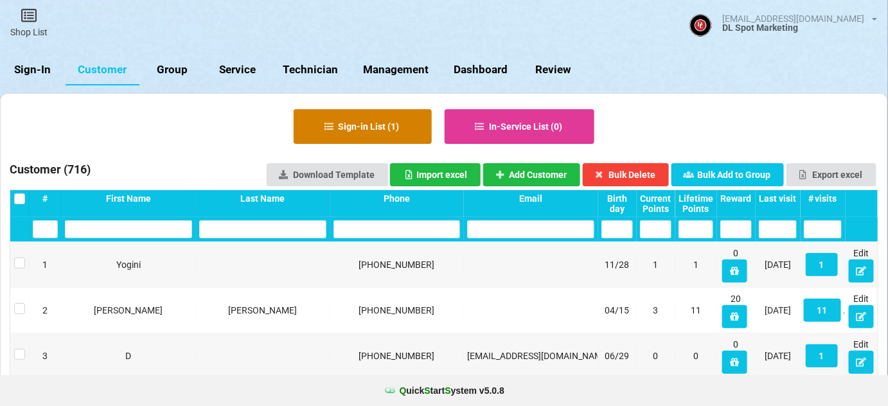
click at [383, 127] on button "Sign-in List ( 1 )" at bounding box center [363, 126] width 138 height 35
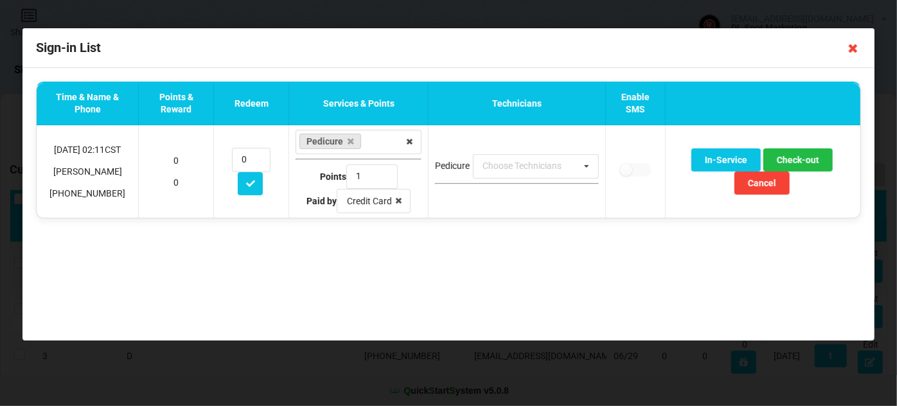
click at [851, 48] on icon at bounding box center [853, 48] width 21 height 21
